Goal: Information Seeking & Learning: Understand process/instructions

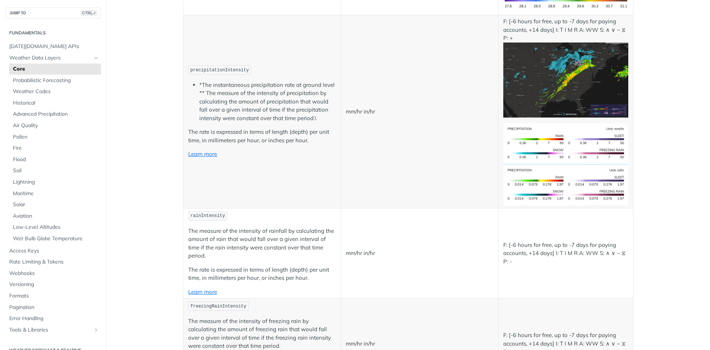
scroll to position [1331, 0]
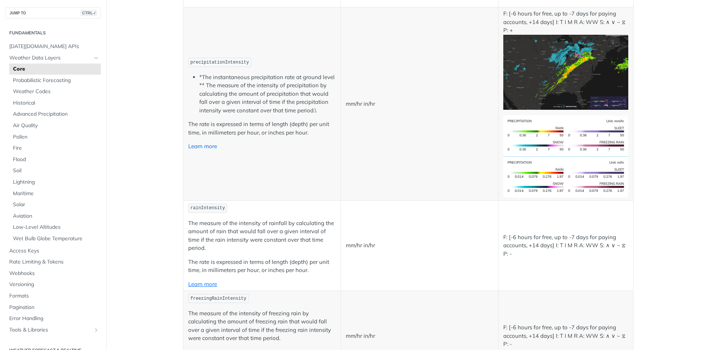
click at [209, 148] on link "Learn more" at bounding box center [202, 146] width 29 height 7
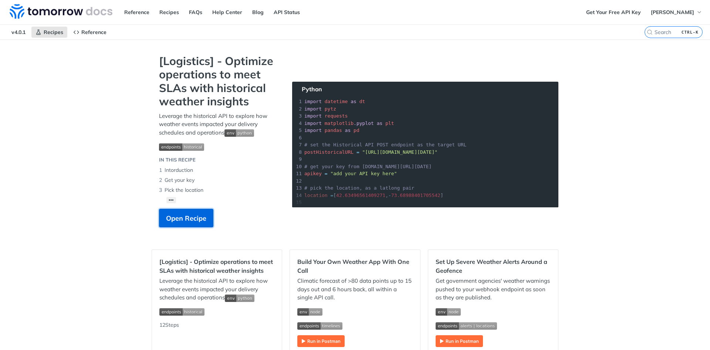
click at [199, 226] on button "Open Recipe" at bounding box center [186, 218] width 54 height 18
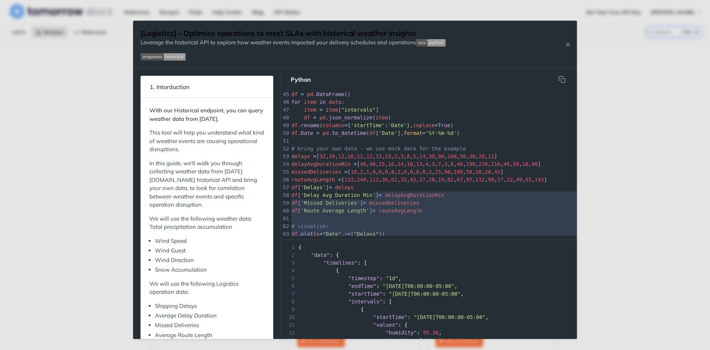
scroll to position [307, 0]
type textarea "item = item["intervals"] df = pd.json_normalize(item) df.rename(columns={'start…"
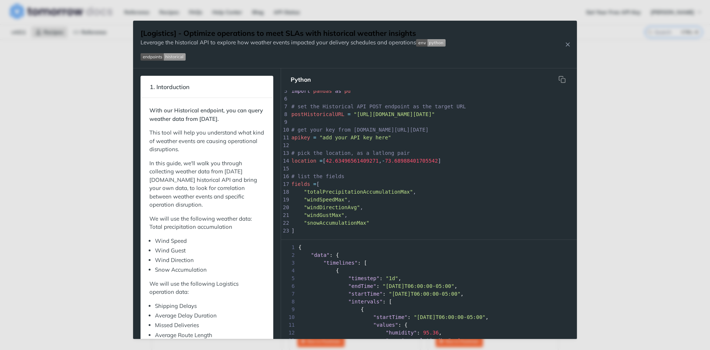
scroll to position [0, 0]
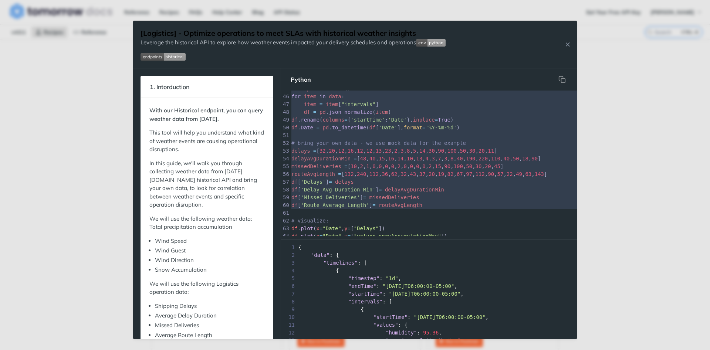
type textarea "import datetime as dt import pytz import requests import matplotlib.pyplot as p…"
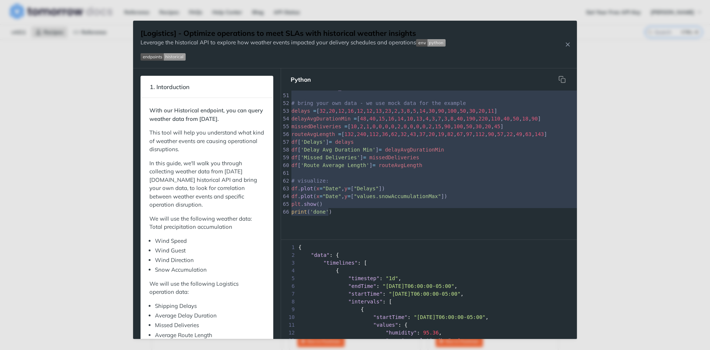
drag, startPoint x: 291, startPoint y: 97, endPoint x: 396, endPoint y: 220, distance: 162.4
click at [676, 145] on div "[Logistics] - Optimize operations to meet SLAs with historical weather insights…" at bounding box center [355, 175] width 710 height 350
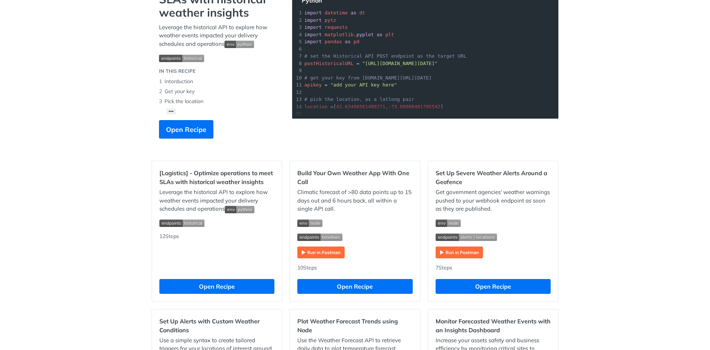
click at [392, 97] on section "[Logistics] - Optimize operations to meet SLAs with historical weather insights…" at bounding box center [355, 60] width 407 height 188
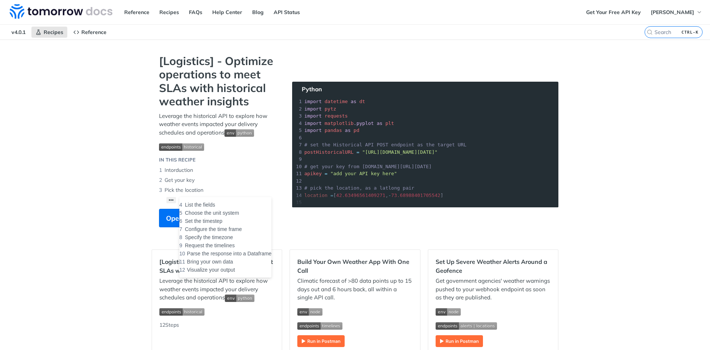
click at [173, 198] on button "••• List the fields Choose the unit system Set the timestep Configure the time …" at bounding box center [171, 200] width 10 height 6
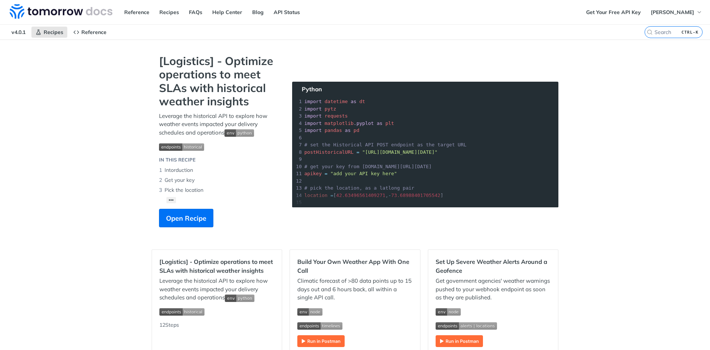
click at [351, 204] on section "[Logistics] - Optimize operations to meet SLAs with historical weather insights…" at bounding box center [355, 148] width 407 height 188
click at [187, 219] on span "Open Recipe" at bounding box center [186, 218] width 40 height 10
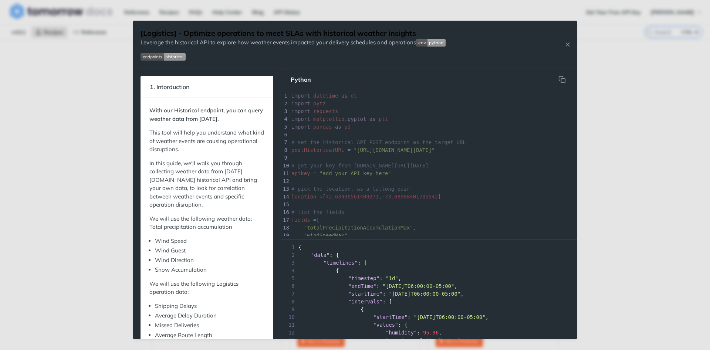
click at [467, 208] on pre "​" at bounding box center [498, 205] width 417 height 8
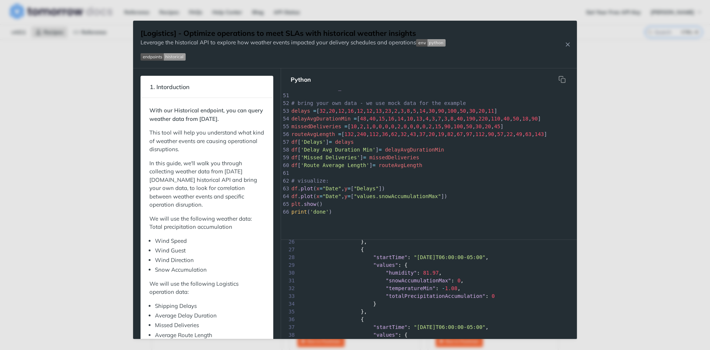
click at [687, 241] on div "[Logistics] - Optimize operations to meet SLAs with historical weather insights…" at bounding box center [355, 175] width 710 height 350
